Goal: Use online tool/utility: Utilize a website feature to perform a specific function

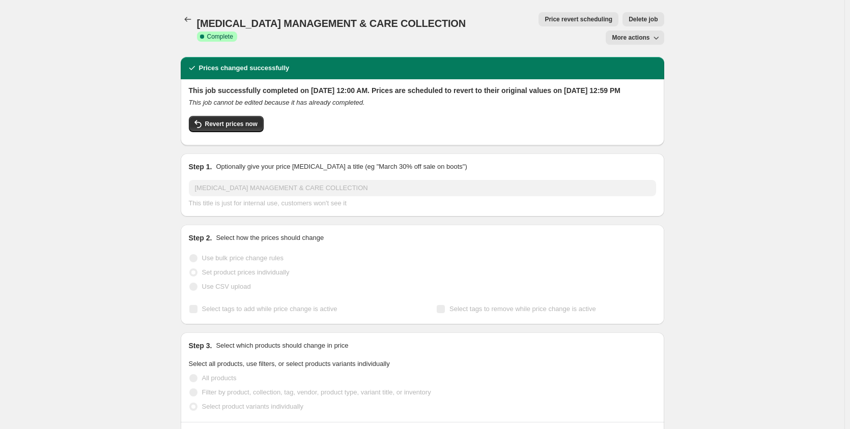
scroll to position [475, 0]
